Goal: Find specific page/section

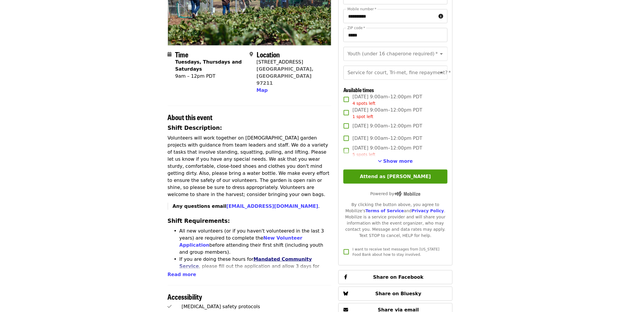
scroll to position [98, 0]
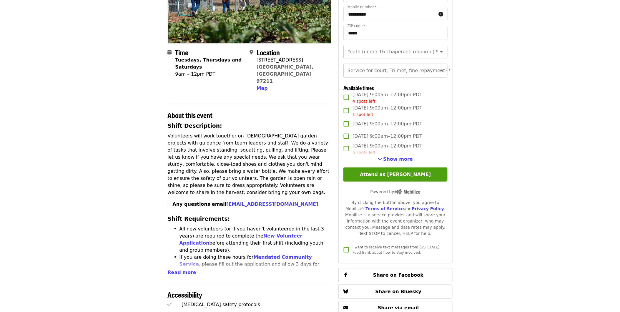
click at [604, 81] on article "Portland Dig In!: [GEOGRAPHIC_DATA] (all ages) - Aug/Sept/Oct Highest Priority …" at bounding box center [310, 211] width 620 height 567
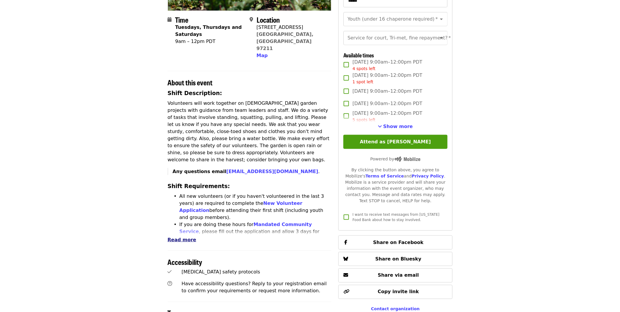
click at [186, 237] on span "Read more" at bounding box center [182, 240] width 29 height 6
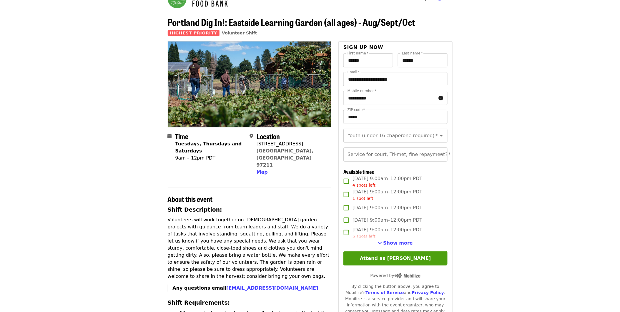
scroll to position [0, 0]
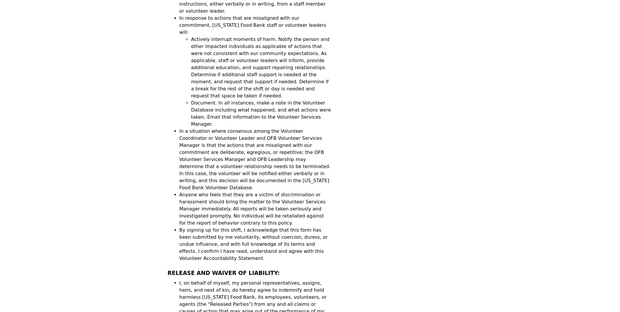
scroll to position [850, 0]
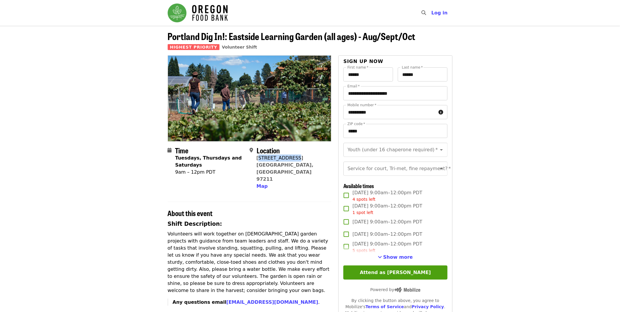
drag, startPoint x: 297, startPoint y: 159, endPoint x: 258, endPoint y: 159, distance: 39.1
click at [258, 159] on div "Location [STREET_ADDRESS][PERSON_NAME] Map" at bounding box center [287, 168] width 77 height 44
drag, startPoint x: 258, startPoint y: 159, endPoint x: 299, endPoint y: 198, distance: 56.0
click at [299, 209] on h2 "About this event" at bounding box center [250, 213] width 164 height 9
drag, startPoint x: 299, startPoint y: 167, endPoint x: 257, endPoint y: 159, distance: 42.8
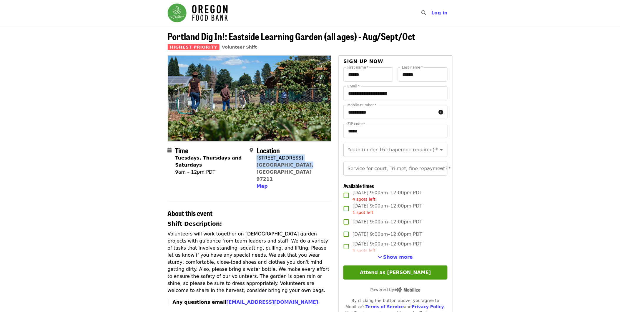
click at [257, 159] on div "Location 7910 NE 33rd Dr Portland, OR 97211 Map" at bounding box center [287, 168] width 77 height 44
copy span "7910 NE 33rd Dr Portland, OR 97211"
